Goal: Task Accomplishment & Management: Use online tool/utility

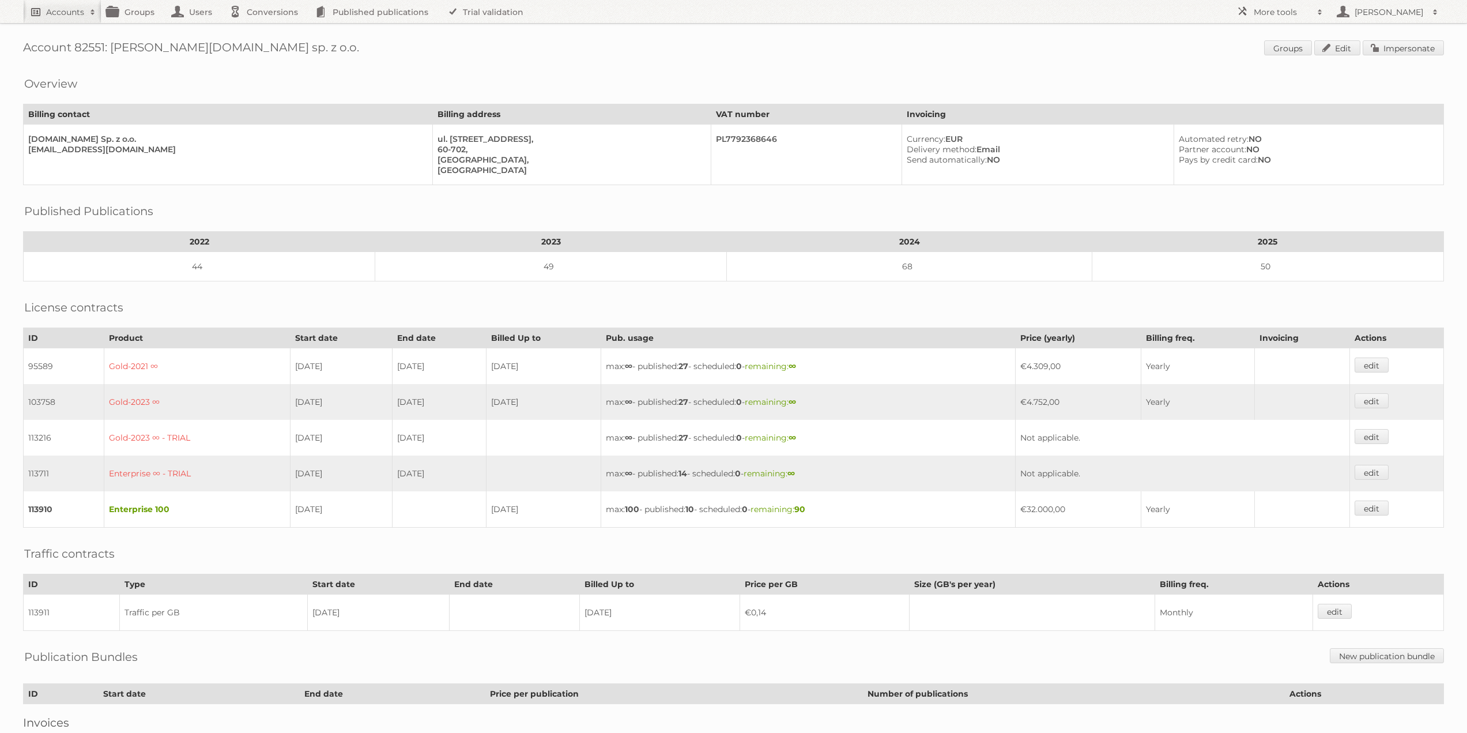
click at [61, 15] on h2 "Accounts" at bounding box center [65, 12] width 38 height 12
type input"] "ikea"
click at [266, 29] on input "Search" at bounding box center [274, 37] width 17 height 17
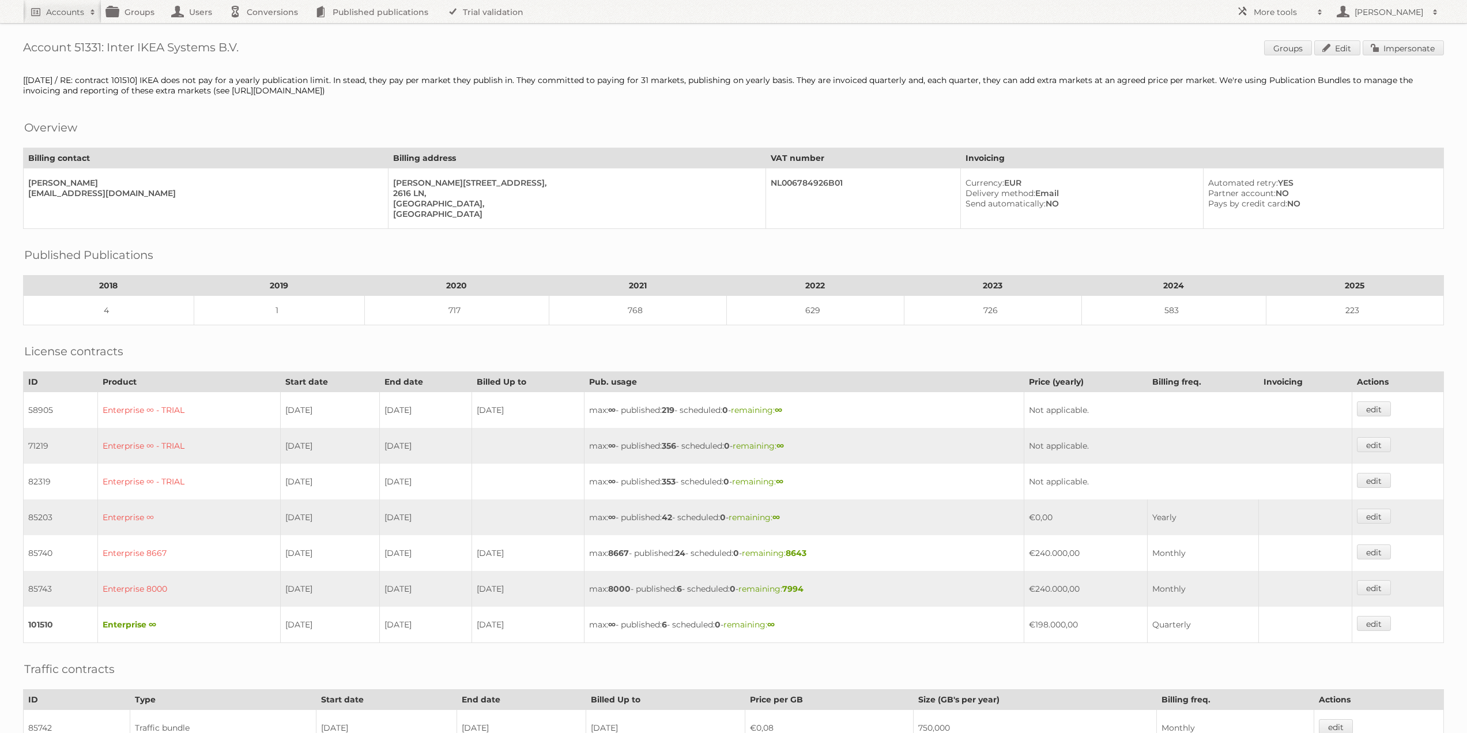
click at [1387, 56] on span "Groups Edit Impersonate" at bounding box center [1354, 48] width 180 height 17
click at [1388, 53] on link "Impersonate" at bounding box center [1403, 47] width 81 height 15
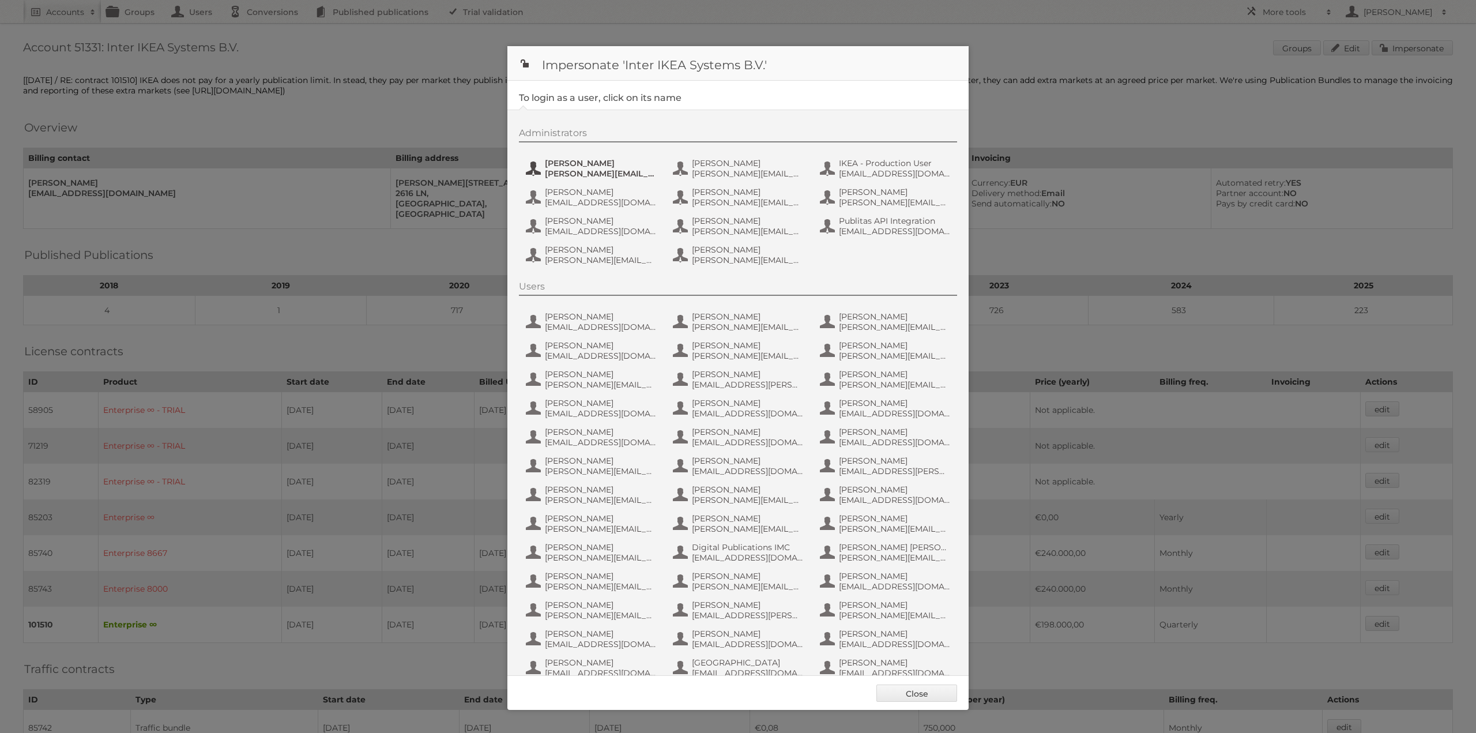
click at [605, 167] on span "Andreas Olofsson" at bounding box center [601, 163] width 112 height 10
